Goal: Check status: Check status

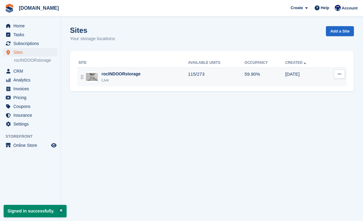
click at [159, 78] on div "rocINDOORstorage Live" at bounding box center [133, 77] width 110 height 12
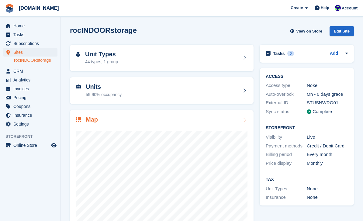
click at [138, 126] on div at bounding box center [162, 185] width 172 height 122
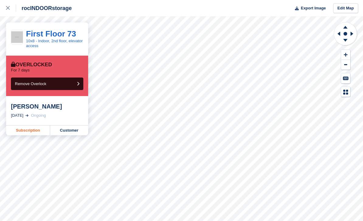
click at [33, 133] on link "Subscription" at bounding box center [28, 131] width 44 height 10
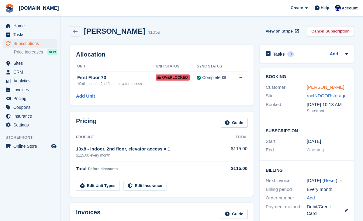
click at [327, 85] on link "[PERSON_NAME]" at bounding box center [325, 87] width 37 height 5
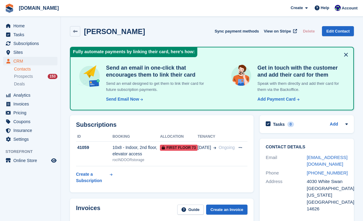
click at [71, 24] on div "Cathy Wilson Sync payment methods View on Stripe Delete Edit Contact" at bounding box center [212, 32] width 290 height 19
click at [72, 26] on link at bounding box center [75, 31] width 10 height 10
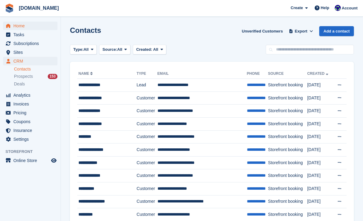
click at [23, 27] on span "Home" at bounding box center [31, 26] width 37 height 9
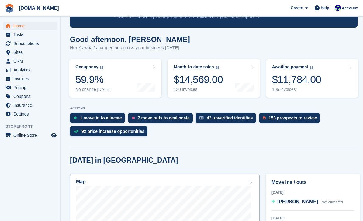
scroll to position [99, 0]
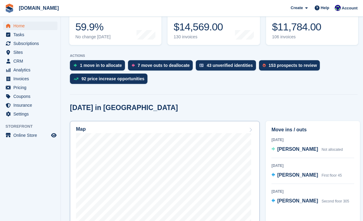
click at [253, 172] on div at bounding box center [165, 190] width 178 height 114
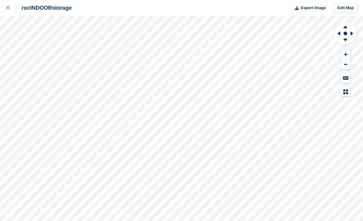
scroll to position [0, 0]
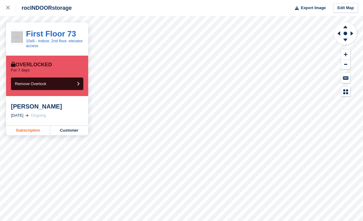
click at [31, 131] on link "Subscription" at bounding box center [28, 131] width 44 height 10
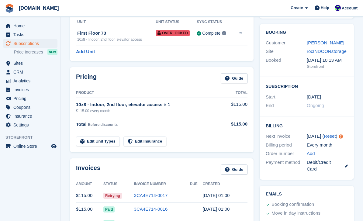
scroll to position [50, 0]
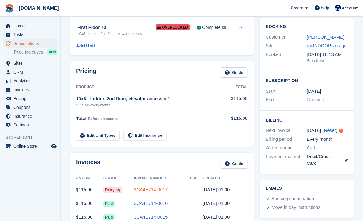
click at [155, 188] on link "3CA4E714-0017" at bounding box center [151, 189] width 34 height 5
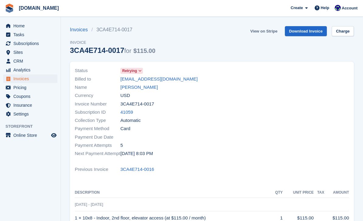
click at [265, 35] on link "View on Stripe" at bounding box center [264, 31] width 32 height 10
